Goal: Book appointment/travel/reservation

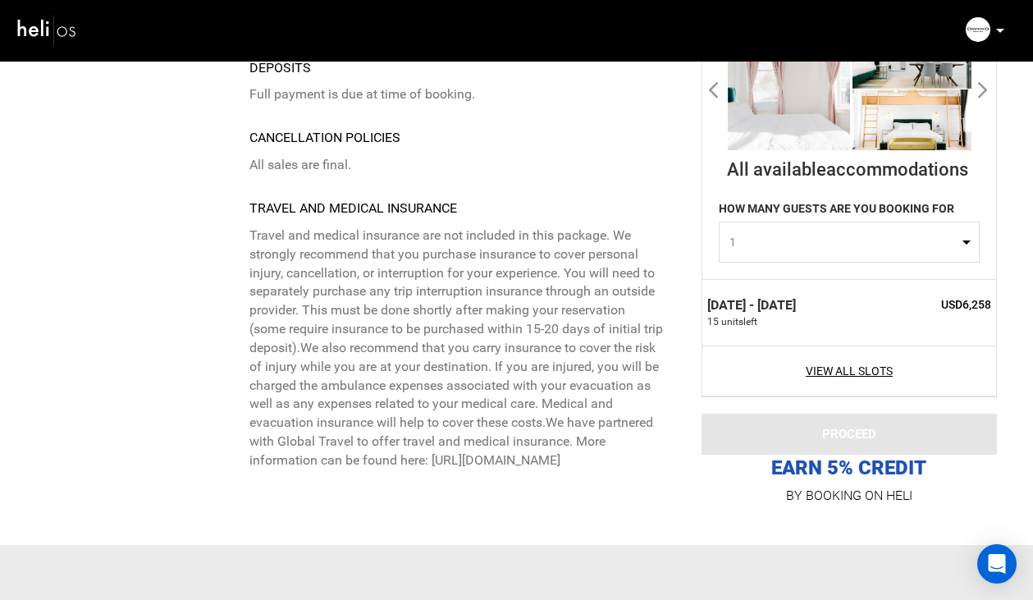
scroll to position [5062, 0]
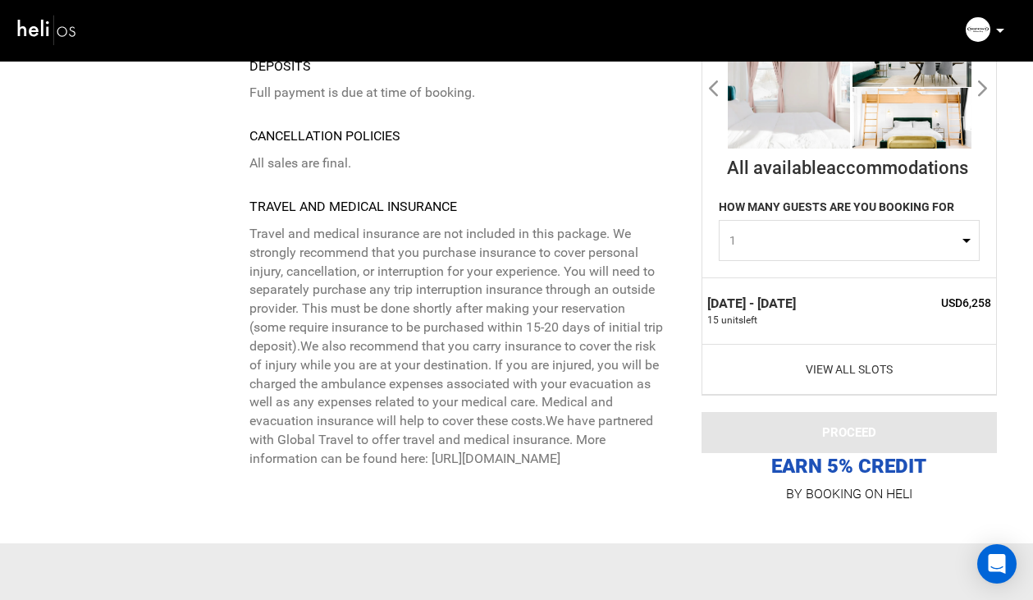
click at [831, 369] on link "View All Slots" at bounding box center [849, 369] width 285 height 16
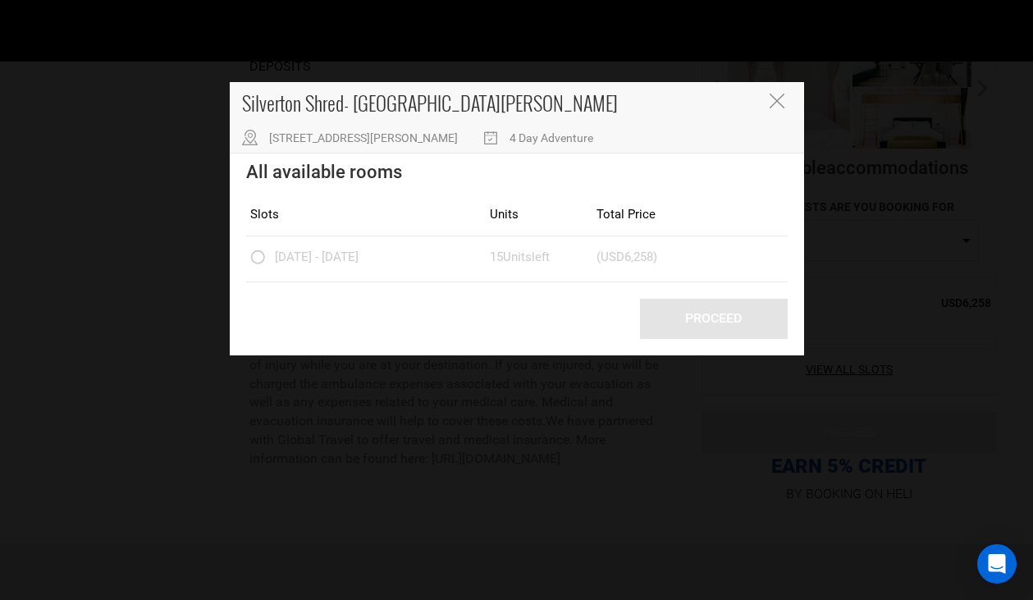
click at [852, 306] on div "Silverton Shred- [GEOGRAPHIC_DATA][PERSON_NAME] [STREET_ADDRESS][PERSON_NAME] 4…" at bounding box center [516, 300] width 1033 height 600
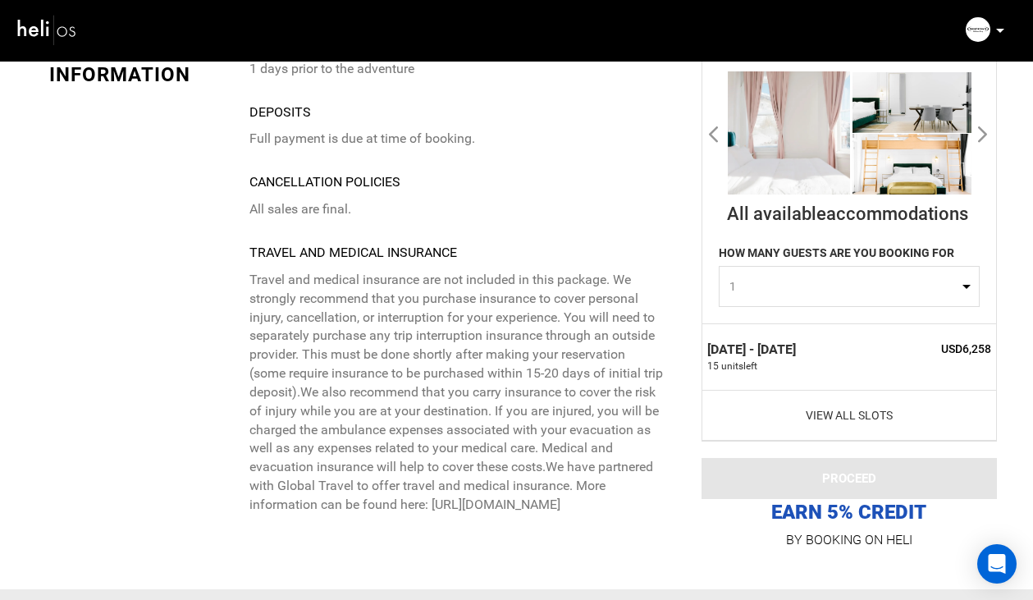
scroll to position [5009, 0]
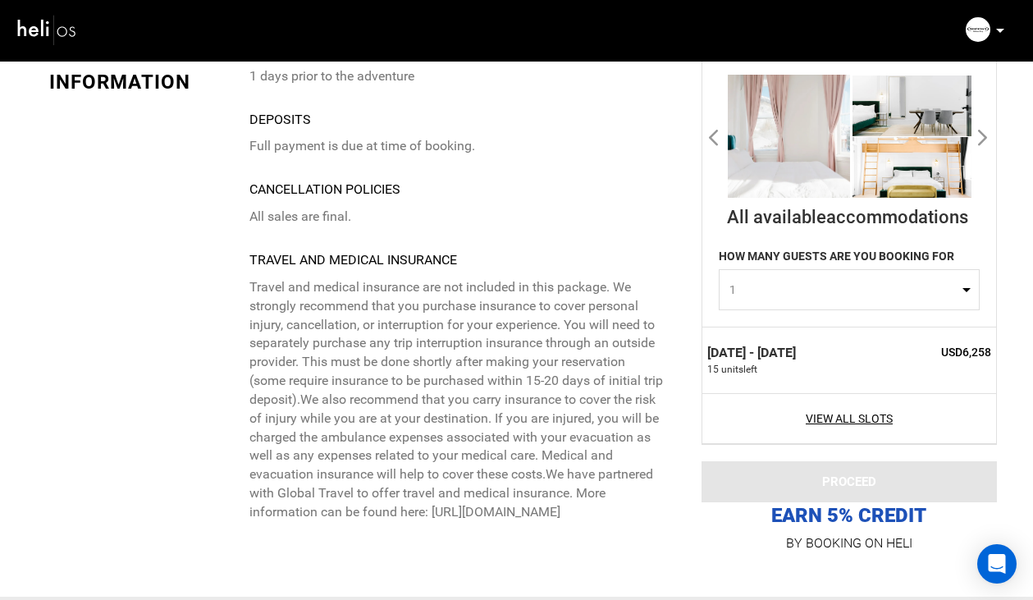
click at [763, 282] on span "1" at bounding box center [844, 290] width 229 height 16
click at [742, 327] on link "1" at bounding box center [849, 330] width 259 height 30
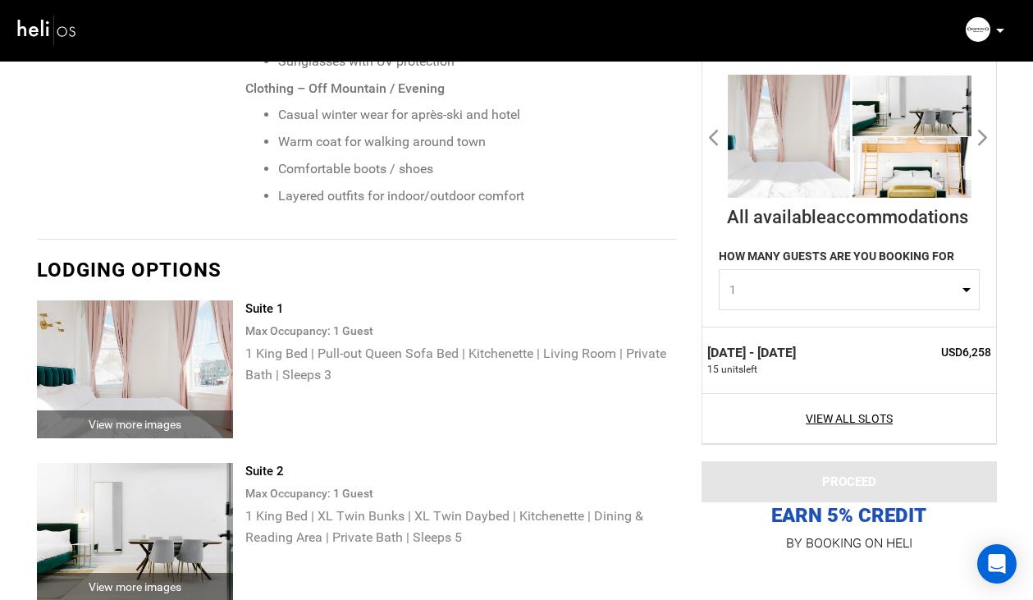
scroll to position [2561, 0]
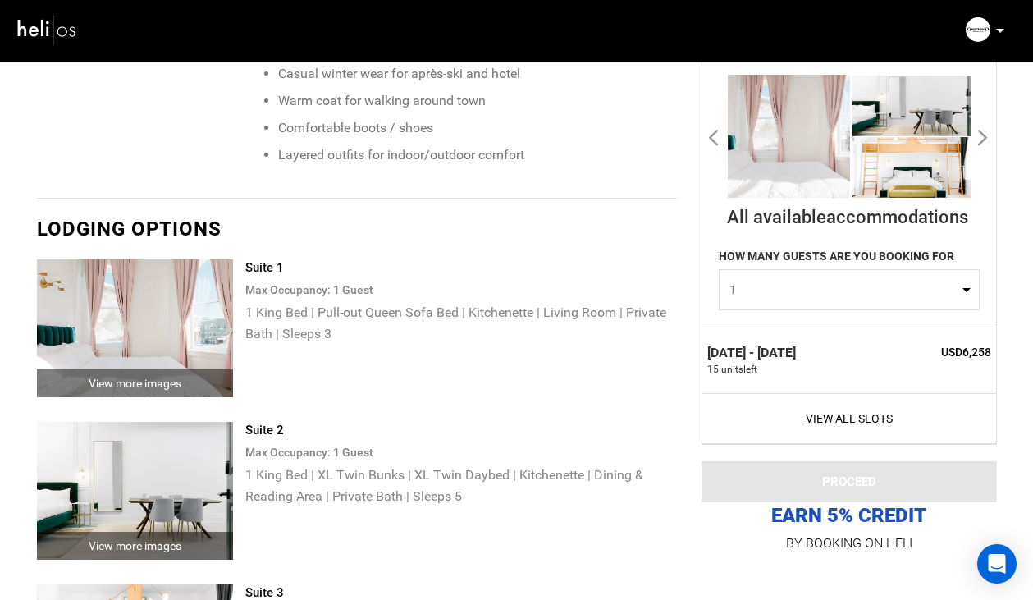
click at [464, 302] on p "1 King Bed | Pull-out Queen Sofa Bed | Kitchenette | Living Room | Private Bath…" at bounding box center [460, 323] width 431 height 43
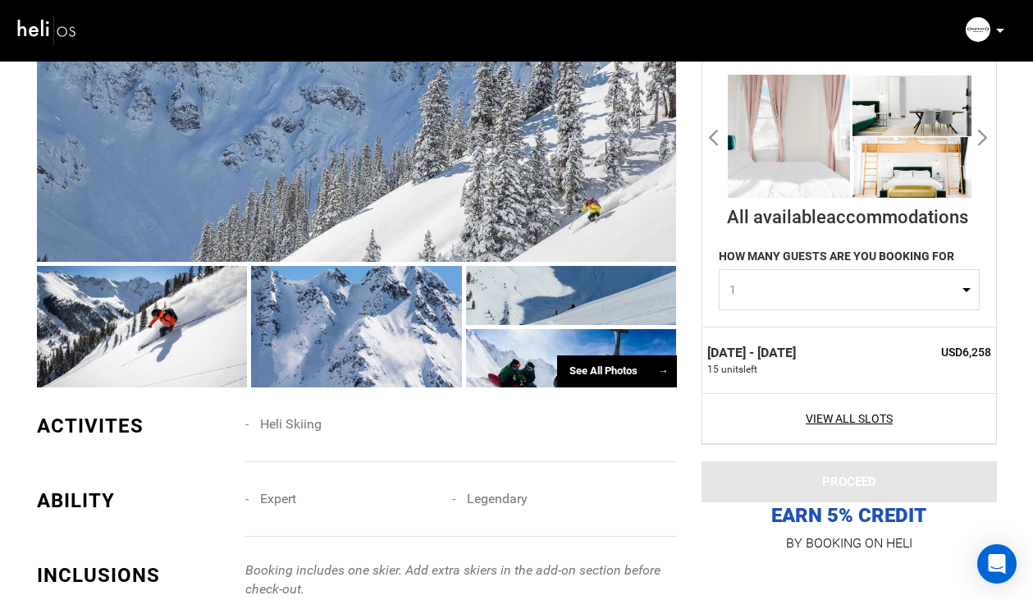
scroll to position [1000, 0]
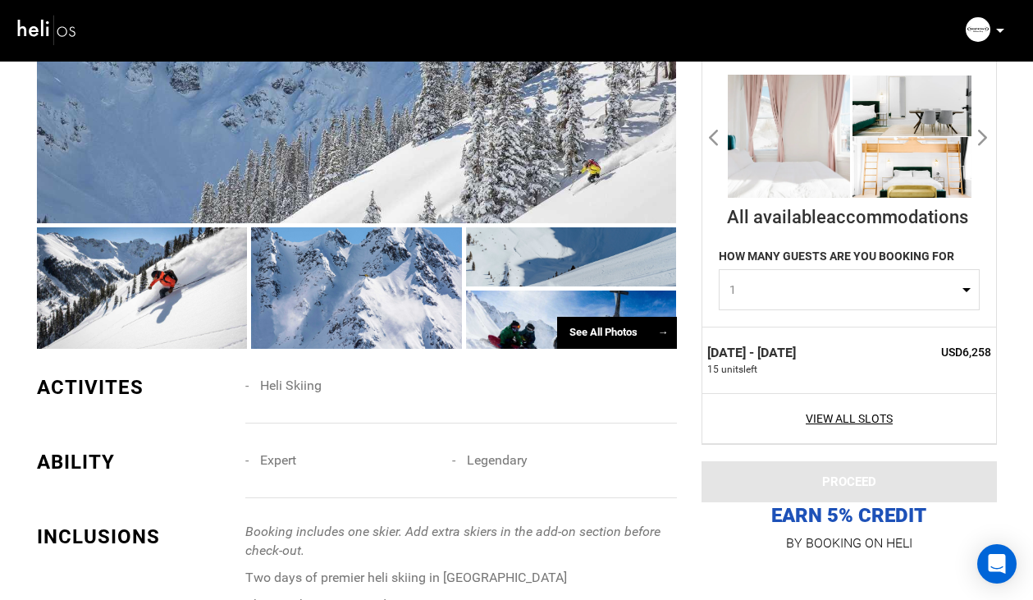
click at [796, 345] on label "[DATE] - [DATE]" at bounding box center [751, 353] width 89 height 19
click at [784, 350] on label "[DATE] - [DATE]" at bounding box center [751, 353] width 89 height 19
click at [826, 355] on div "[DATE] - [DATE] 15 unit s left" at bounding box center [790, 360] width 166 height 33
click at [719, 369] on span "15 unit s left" at bounding box center [790, 370] width 166 height 14
click at [753, 364] on span "unit s left" at bounding box center [739, 370] width 36 height 14
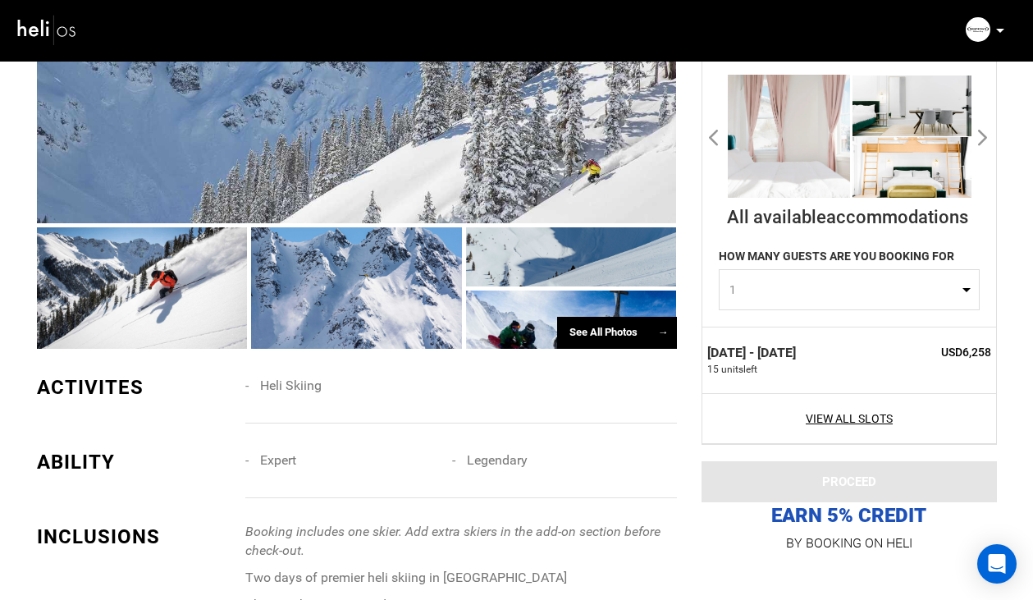
click at [777, 296] on span "1" at bounding box center [844, 290] width 229 height 16
click at [754, 329] on link "1" at bounding box center [849, 330] width 259 height 30
select select "1"
click at [758, 346] on label "[DATE] - [DATE]" at bounding box center [751, 353] width 89 height 19
click at [762, 413] on link "View All Slots" at bounding box center [849, 418] width 285 height 16
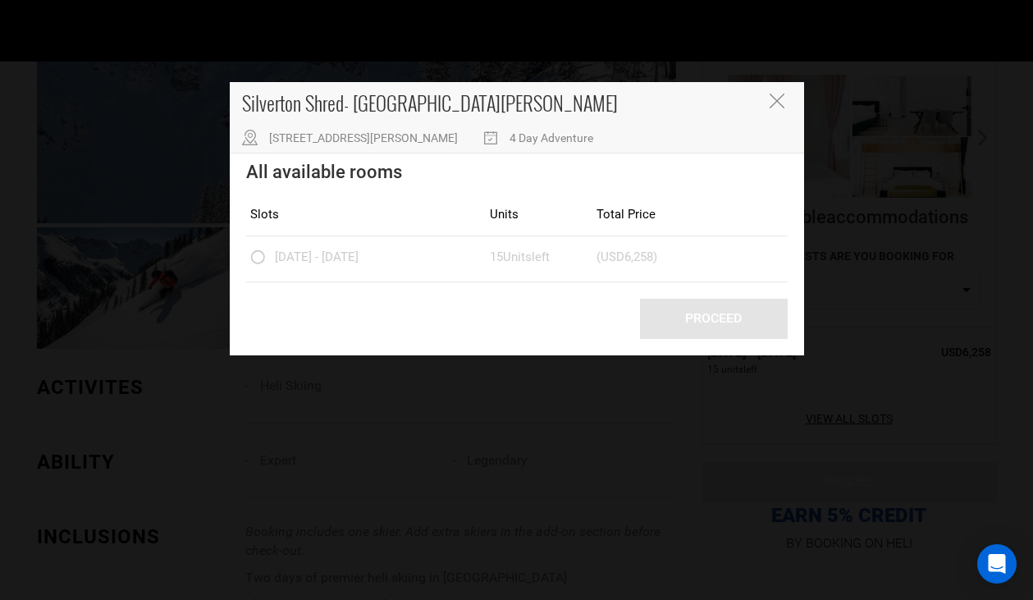
click at [776, 104] on icon "Close" at bounding box center [777, 101] width 15 height 15
